Goal: Information Seeking & Learning: Compare options

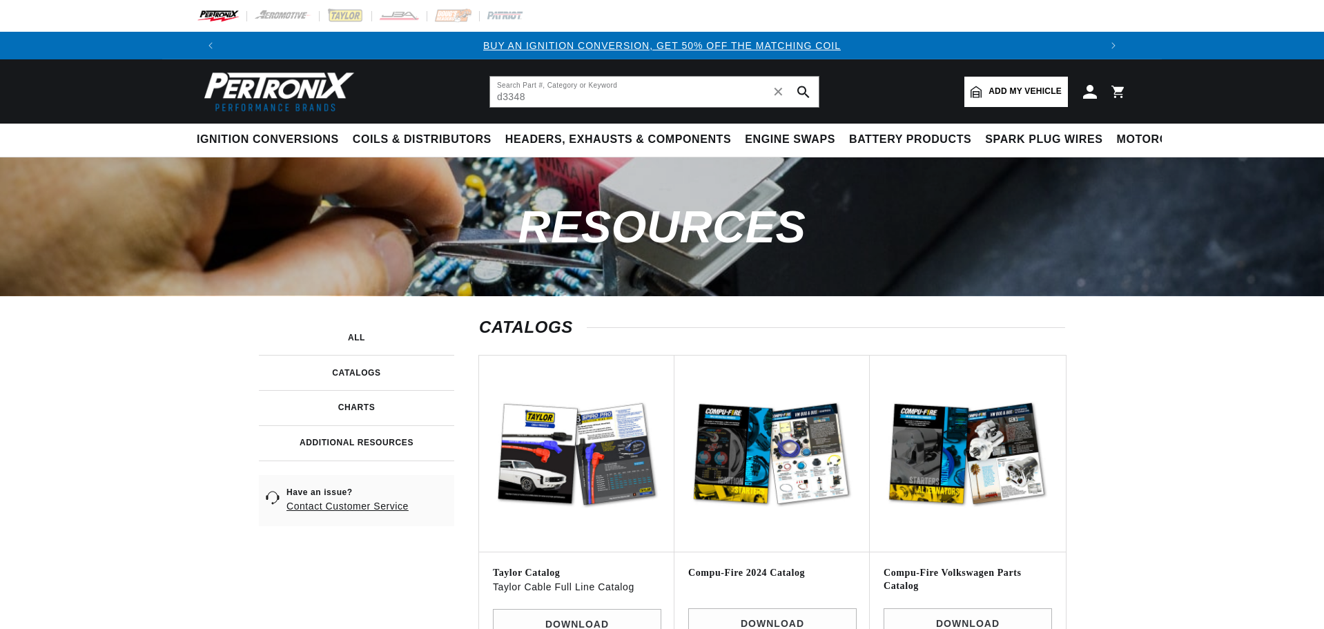
type input "d3348"
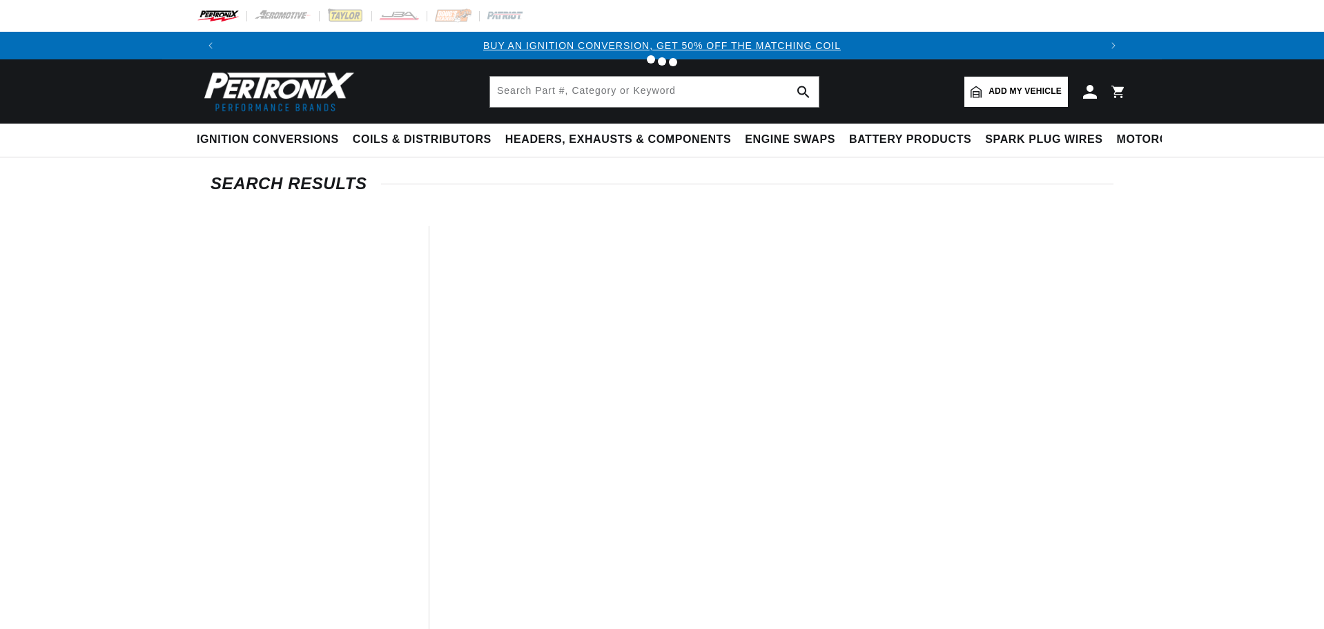
type input "d3348"
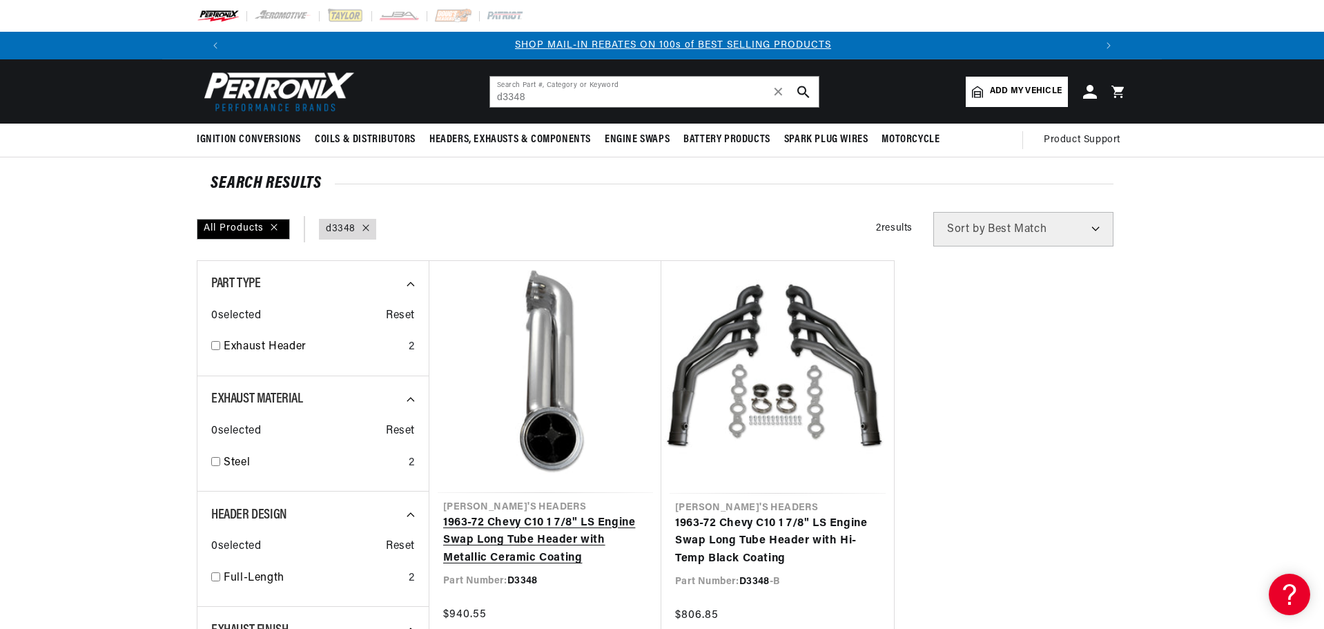
scroll to position [0, 862]
click at [539, 534] on link "1963-72 Chevy C10 1 7/8" LS Engine Swap Long Tube Header with Metallic Ceramic …" at bounding box center [545, 540] width 204 height 53
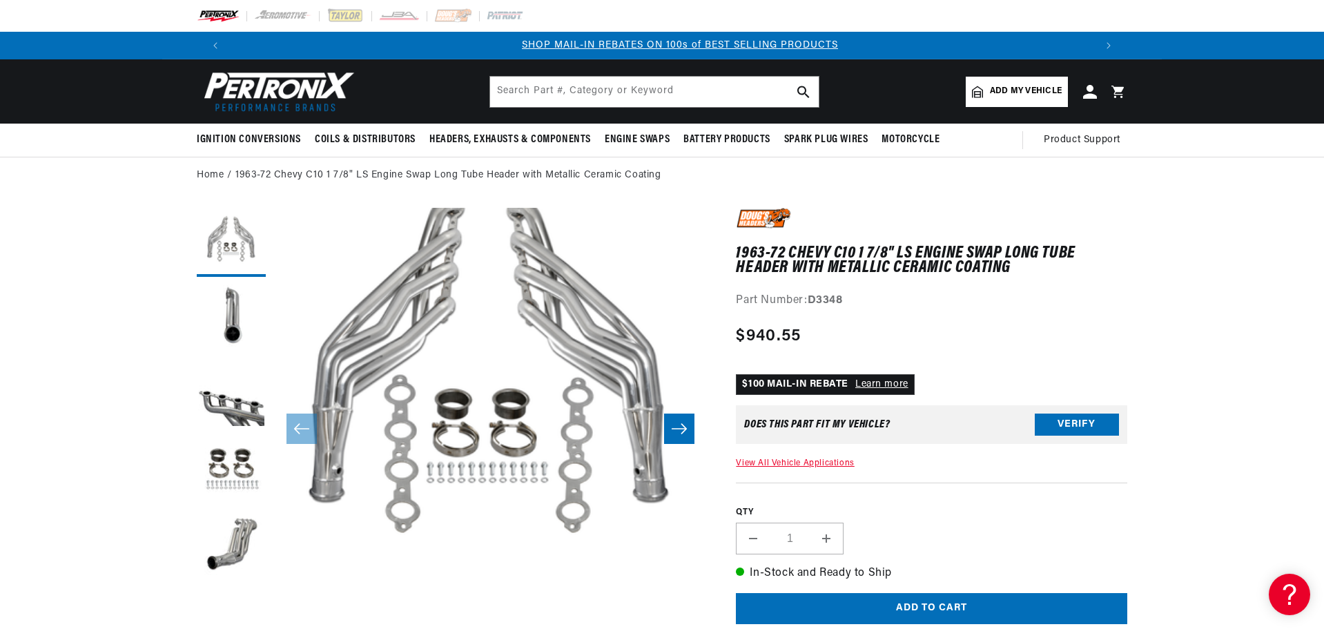
scroll to position [0, 862]
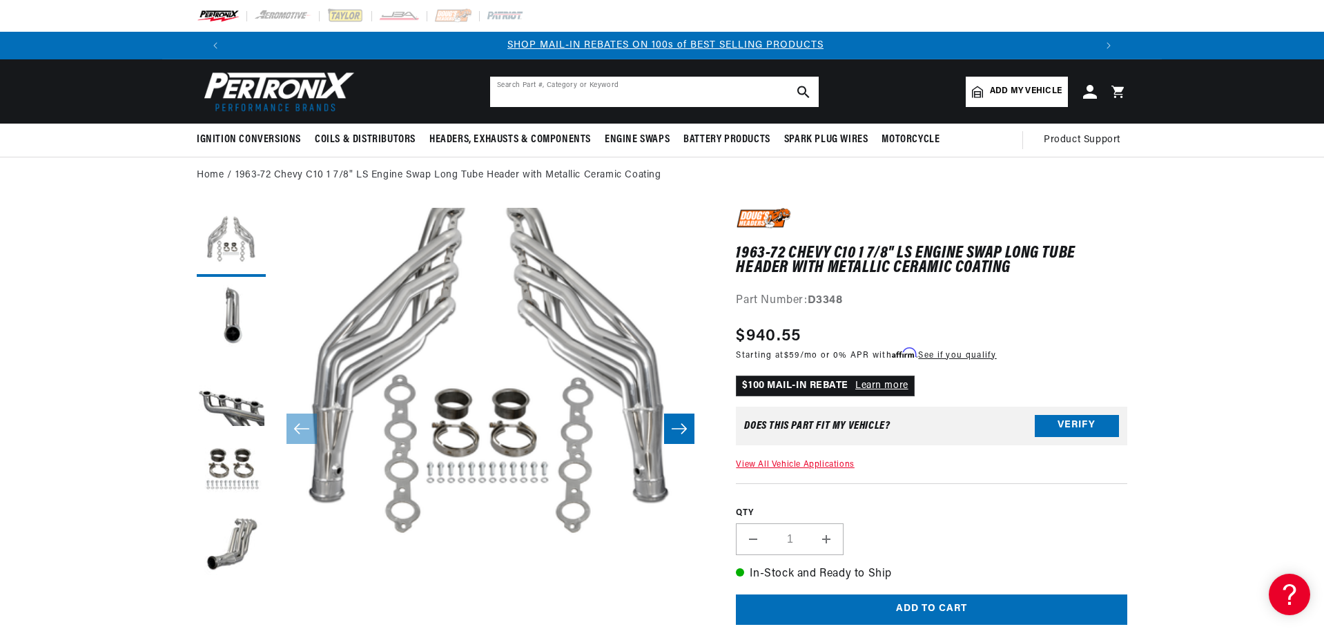
click at [514, 90] on input "text" at bounding box center [654, 92] width 329 height 30
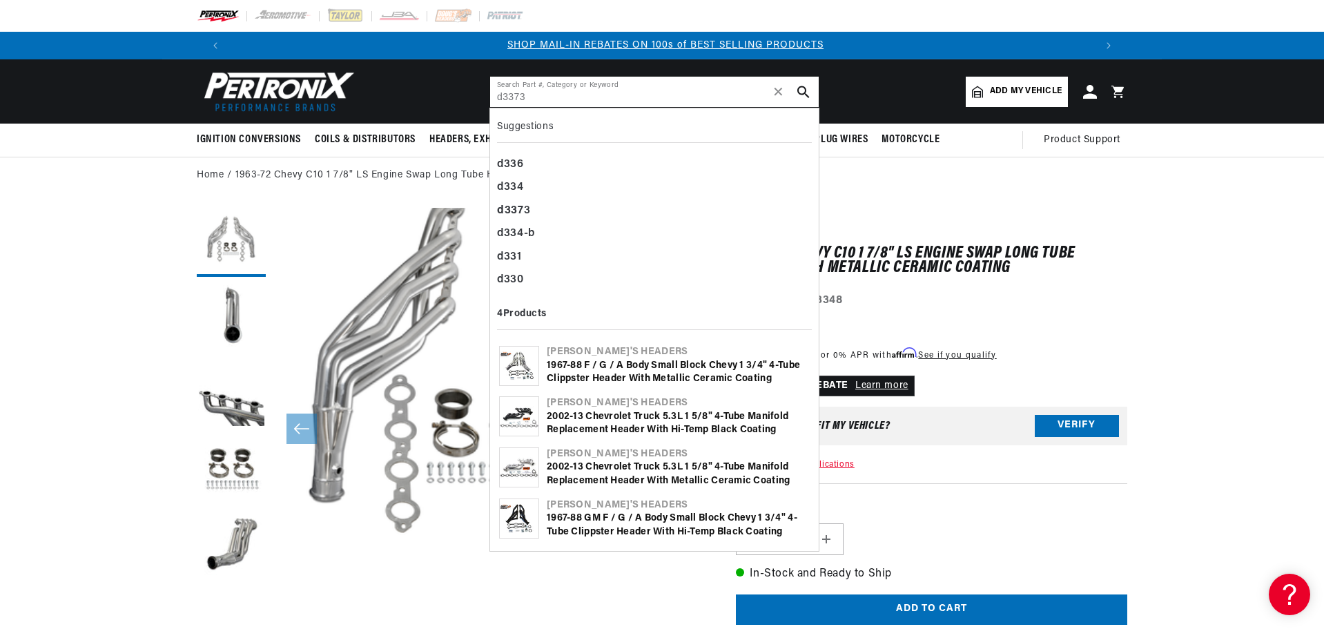
type input "d3373"
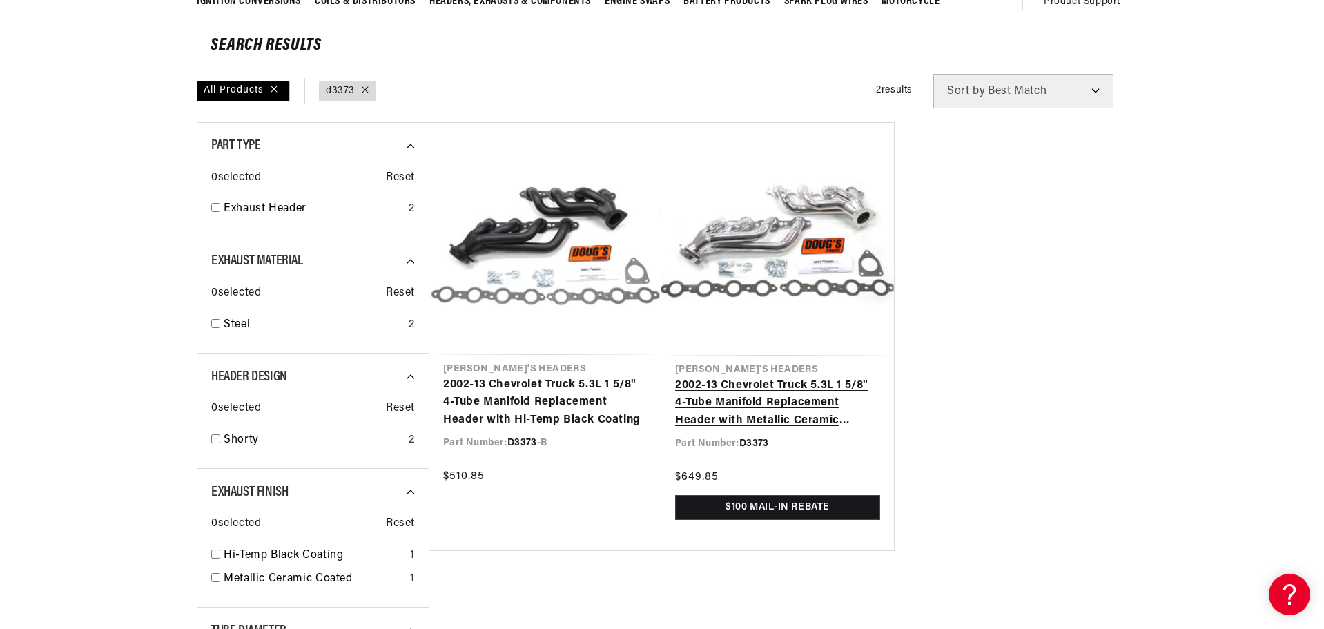
click at [790, 386] on link "2002-13 Chevrolet Truck 5.3L 1 5/8" 4-Tube Manifold Replacement Header with Met…" at bounding box center [777, 403] width 205 height 53
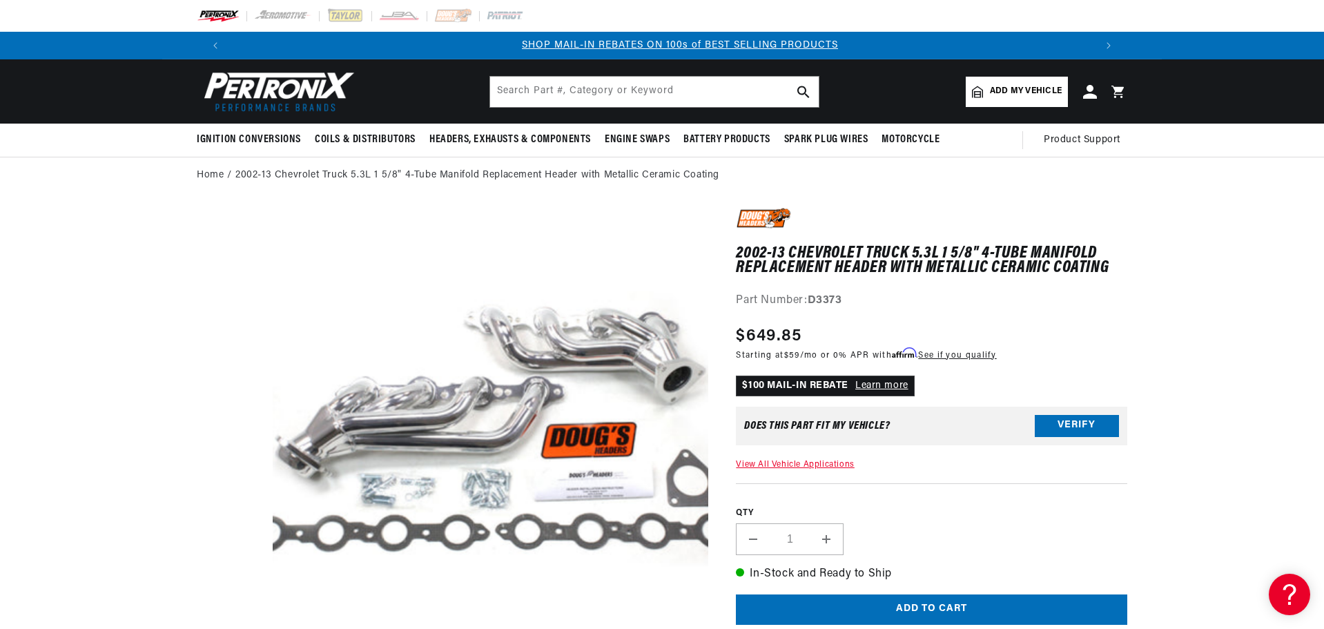
scroll to position [0, 862]
click at [514, 90] on input "text" at bounding box center [654, 92] width 329 height 30
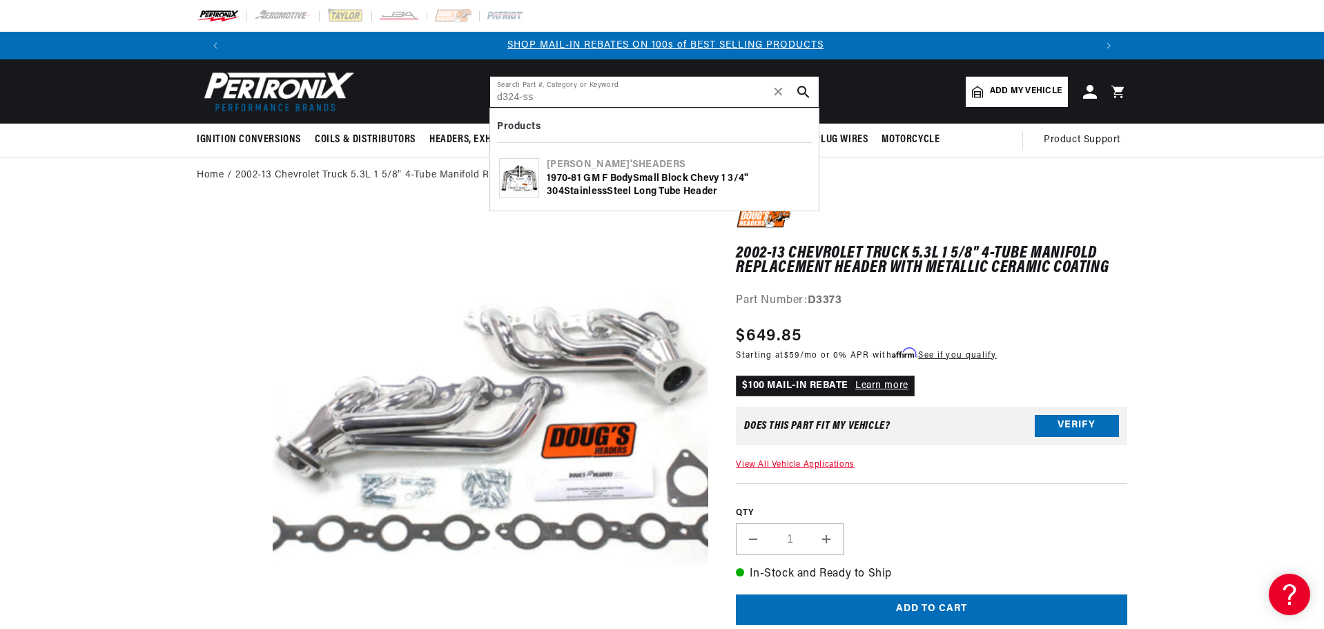
type input "d324-ss"
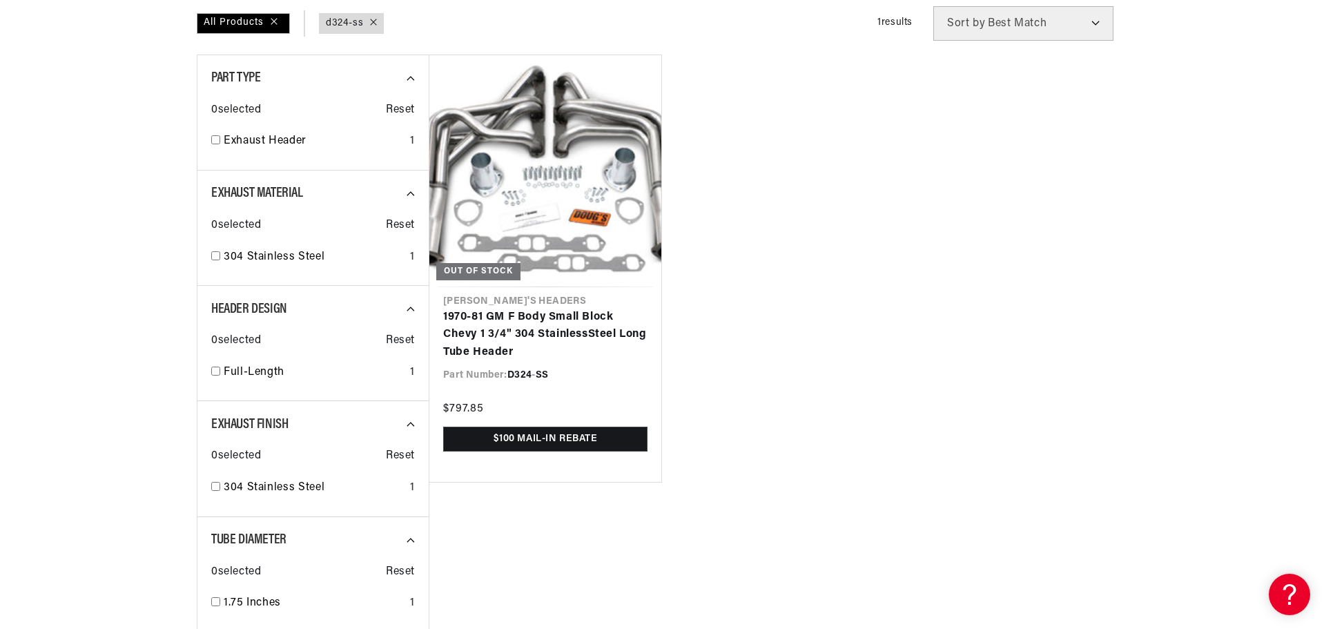
scroll to position [207, 0]
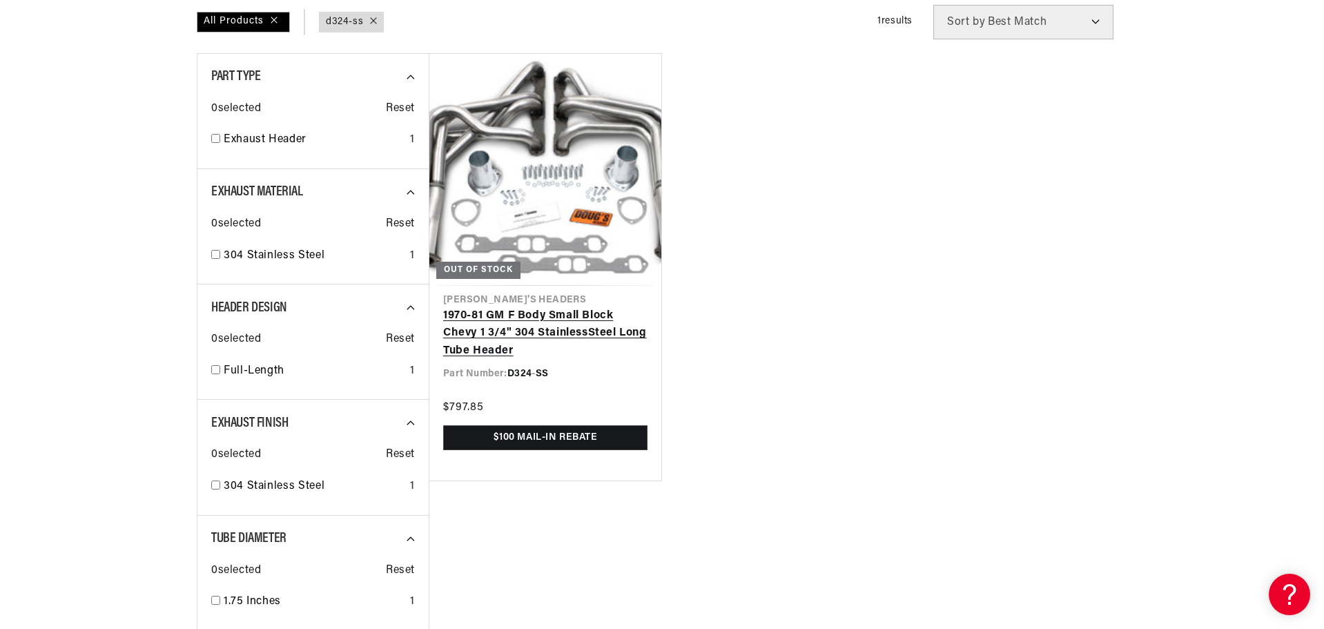
click at [513, 325] on link "1970-81 GM F Body Small Block Chevy 1 3/4" 304 Stainle ss Steel Long Tube Header" at bounding box center [545, 333] width 204 height 53
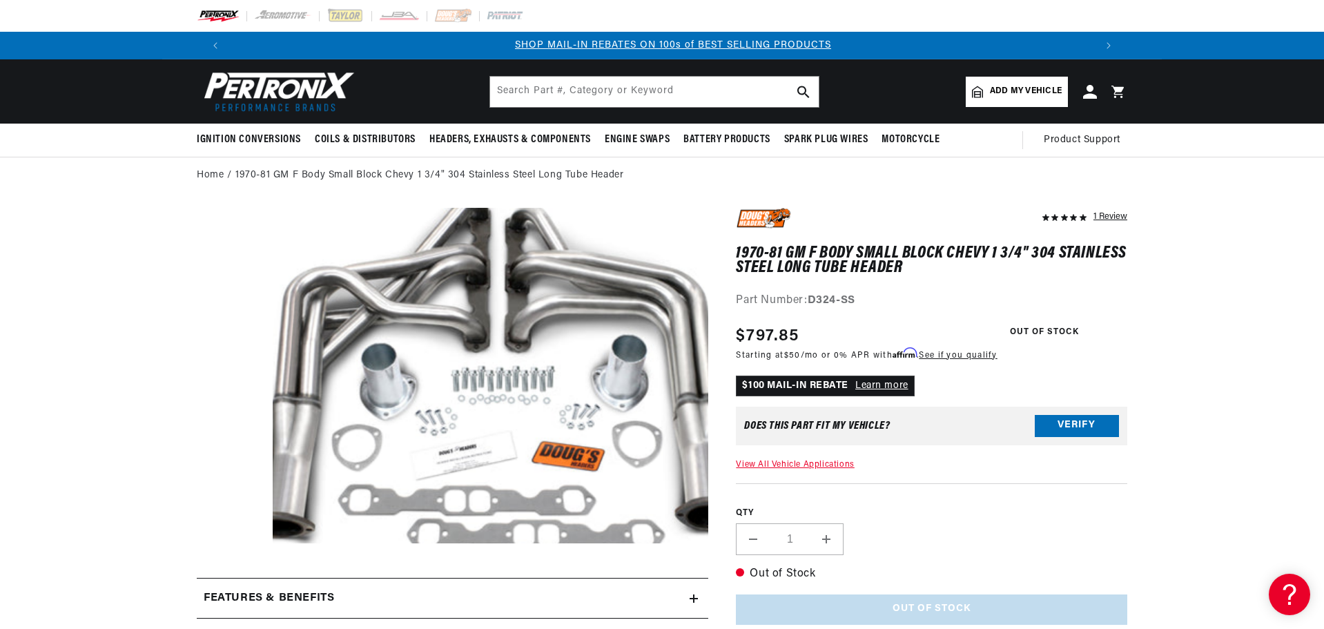
scroll to position [0, 862]
click at [535, 86] on input "text" at bounding box center [654, 92] width 329 height 30
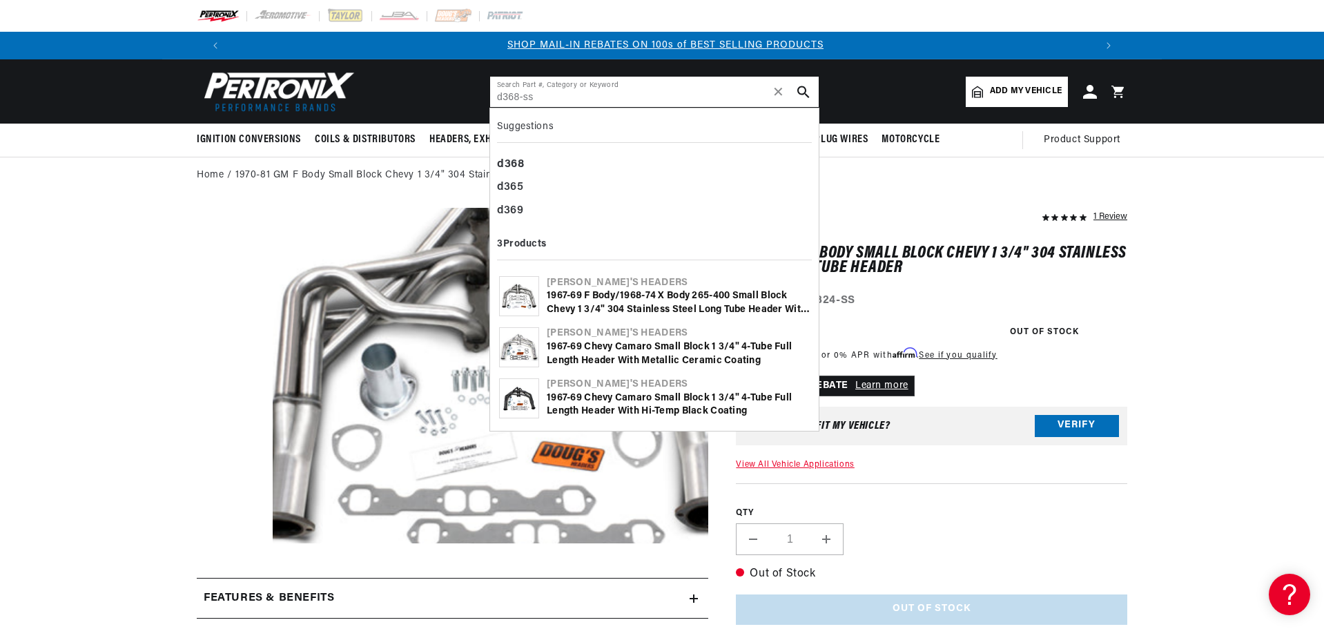
type input "d368-ss"
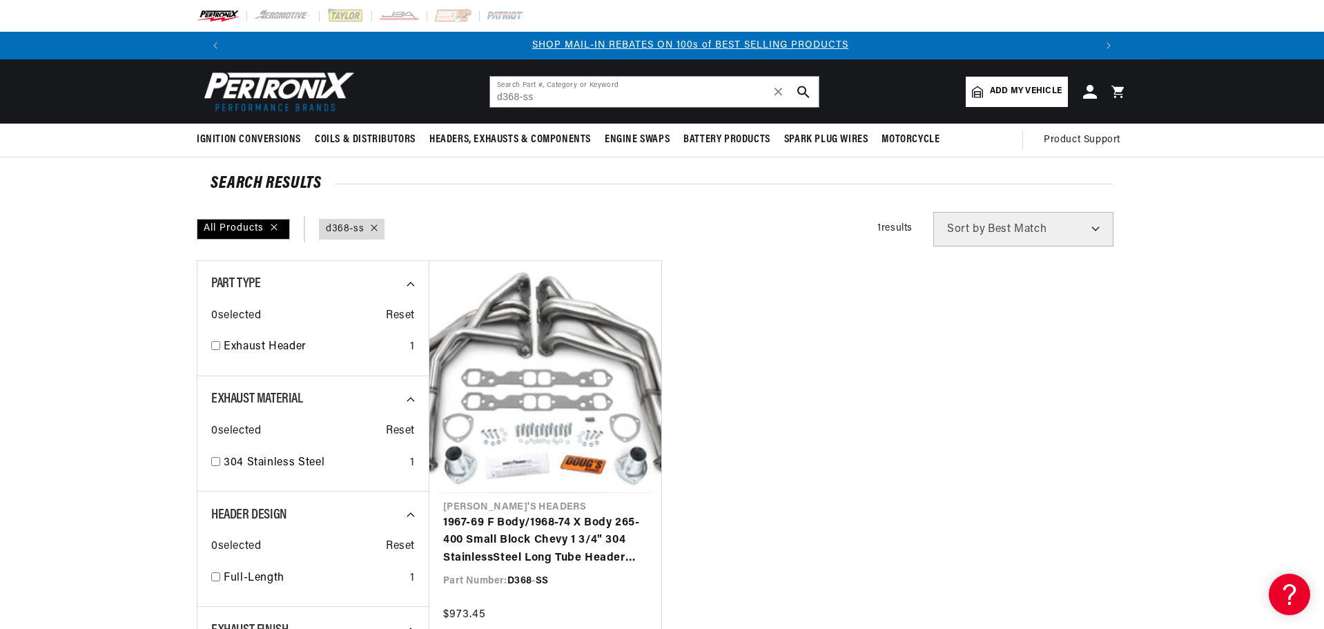
scroll to position [0, 862]
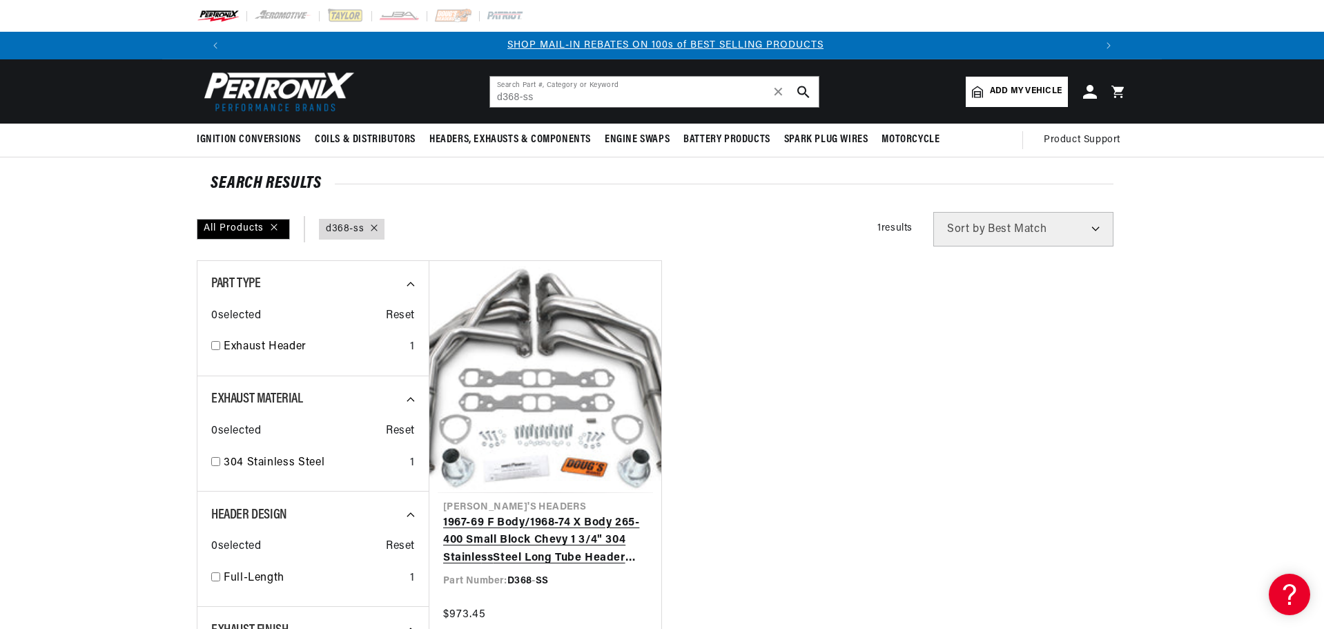
click at [532, 526] on link "1967-69 F Body/1968-74 X Body 265-400 Small Block Chevy 1 3/4" 304 Stainle ss S…" at bounding box center [545, 540] width 204 height 53
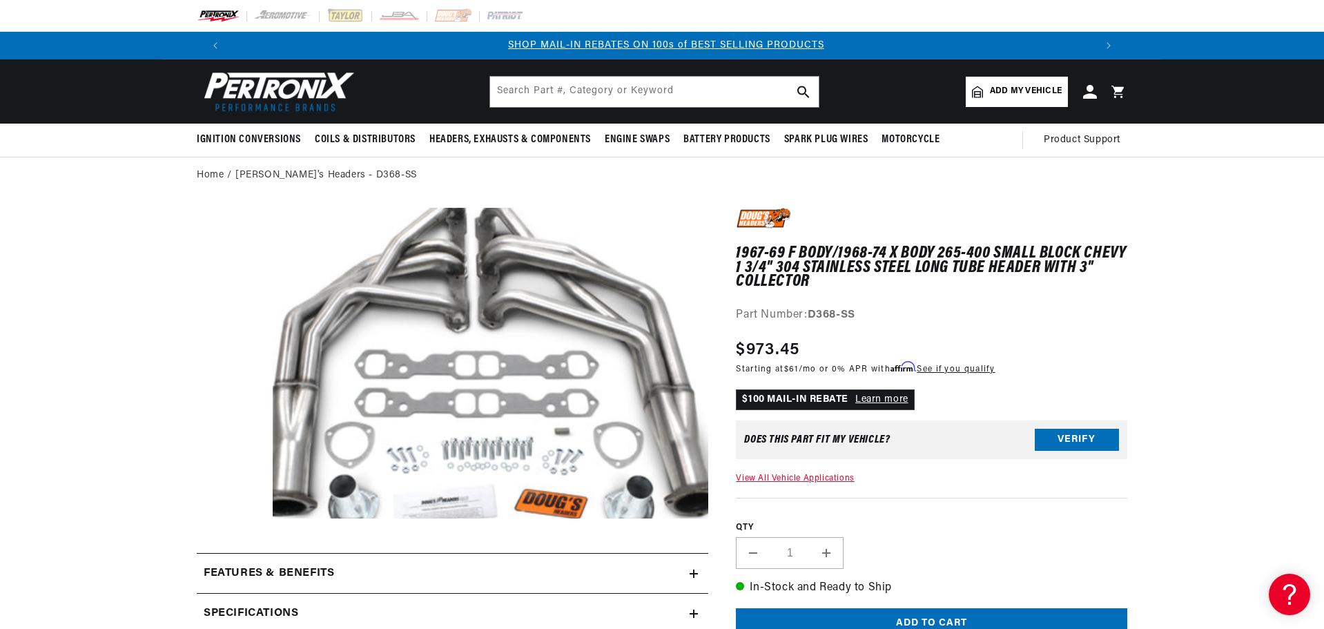
scroll to position [0, 862]
